Goal: Information Seeking & Learning: Learn about a topic

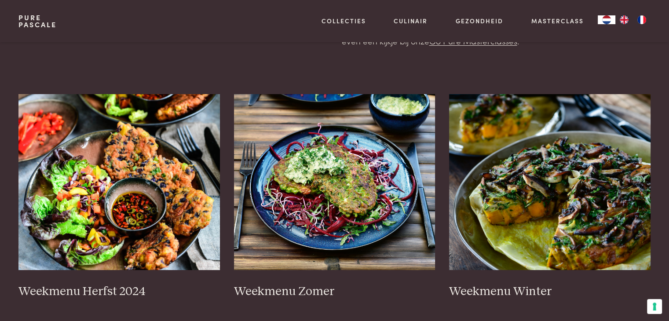
scroll to position [197, 0]
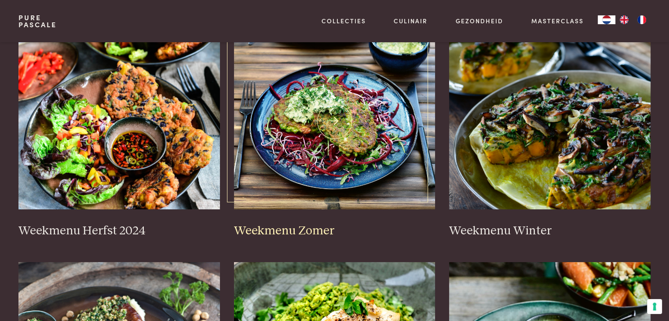
click at [319, 176] on img at bounding box center [334, 121] width 201 height 176
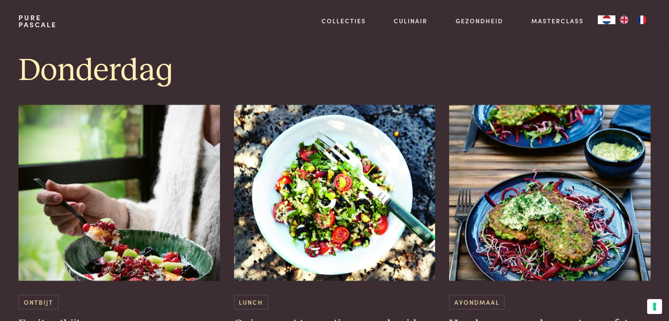
scroll to position [1543, 0]
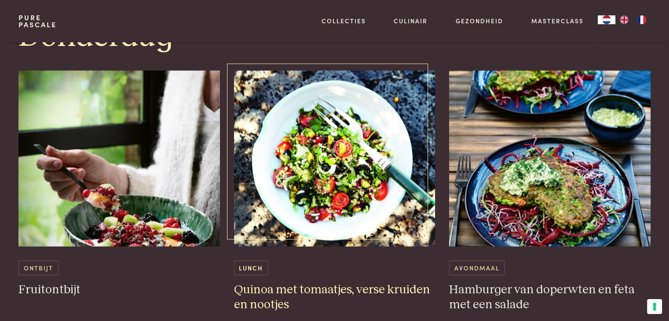
click at [281, 239] on img at bounding box center [334, 158] width 201 height 176
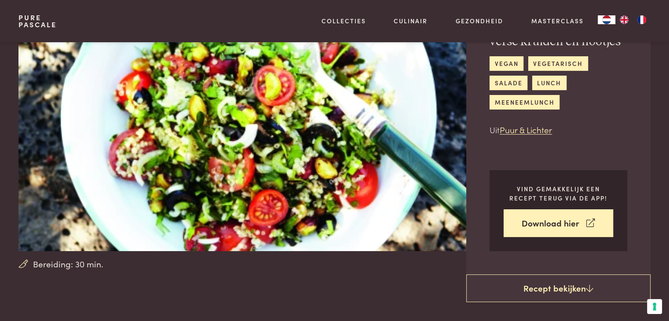
scroll to position [77, 0]
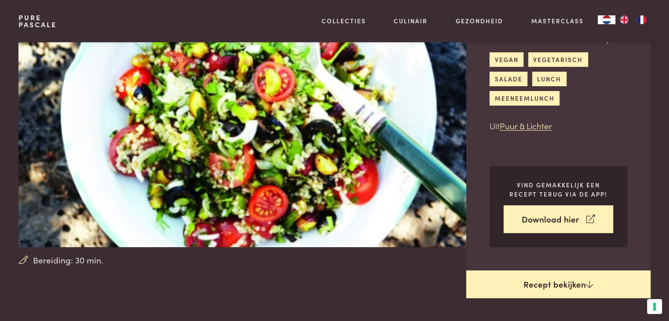
click at [542, 273] on link "Recept bekijken" at bounding box center [558, 284] width 184 height 28
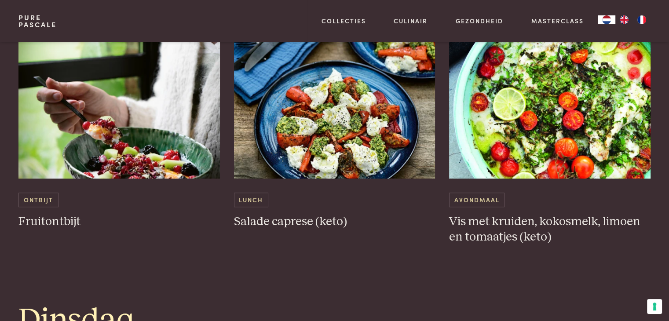
scroll to position [558, 0]
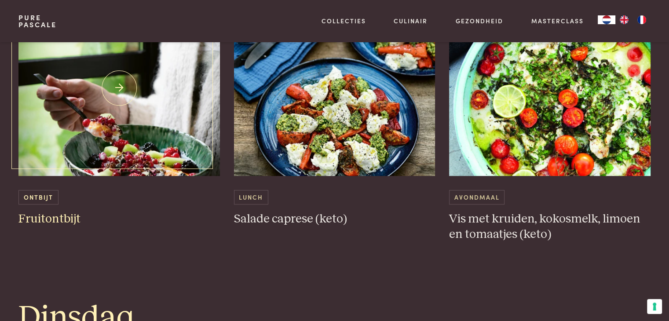
click at [110, 139] on img at bounding box center [118, 88] width 201 height 176
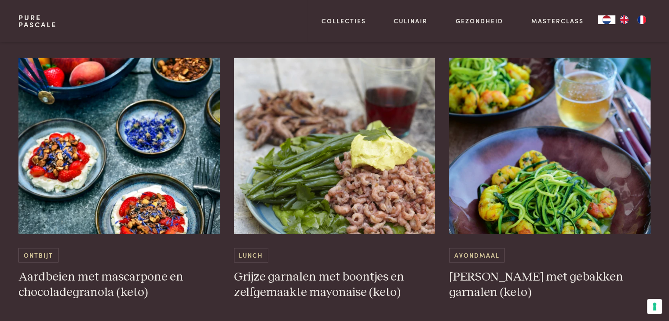
scroll to position [2627, 0]
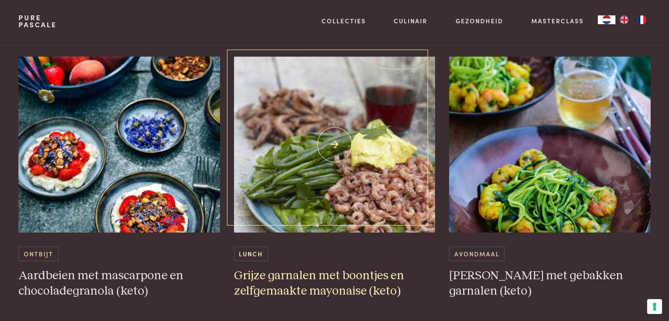
click at [385, 190] on img at bounding box center [334, 145] width 201 height 176
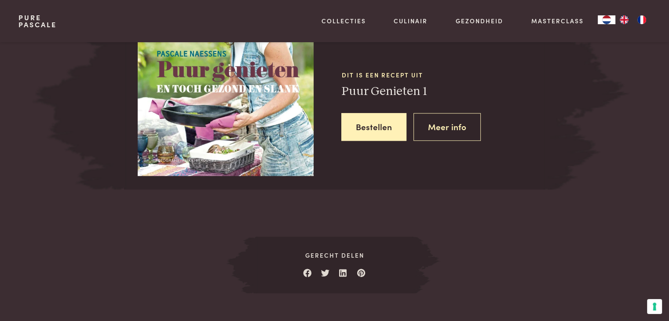
scroll to position [852, 0]
